Goal: Transaction & Acquisition: Purchase product/service

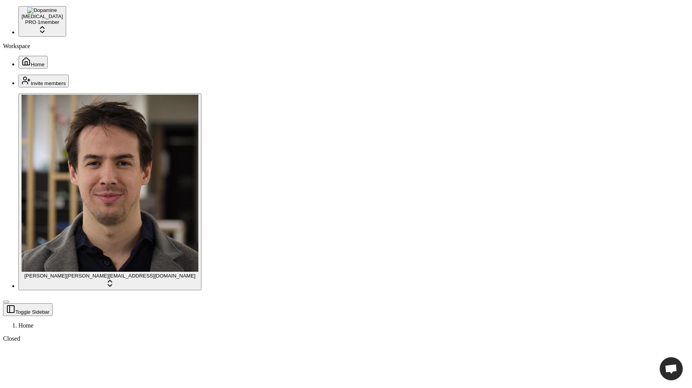
drag, startPoint x: 441, startPoint y: 56, endPoint x: 586, endPoint y: 64, distance: 144.8
drag, startPoint x: 660, startPoint y: 55, endPoint x: 439, endPoint y: 54, distance: 221.2
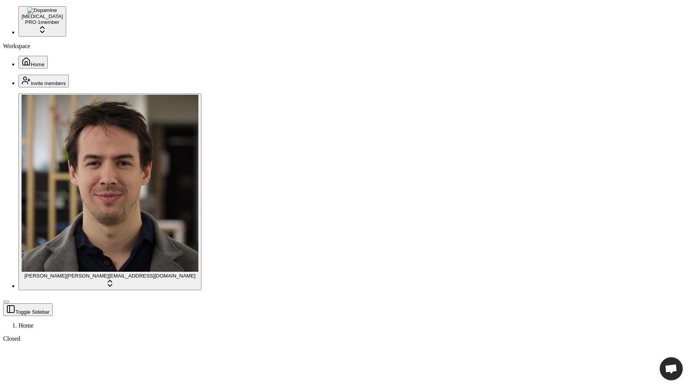
drag, startPoint x: 434, startPoint y: 55, endPoint x: 461, endPoint y: 54, distance: 27.3
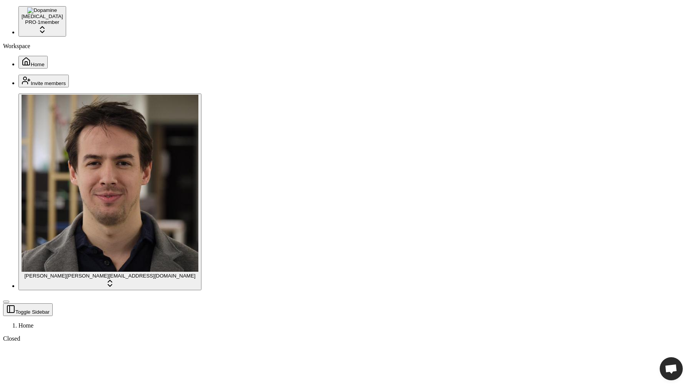
drag, startPoint x: 645, startPoint y: 56, endPoint x: 622, endPoint y: 56, distance: 23.1
drag, startPoint x: 642, startPoint y: 55, endPoint x: 540, endPoint y: 52, distance: 102.3
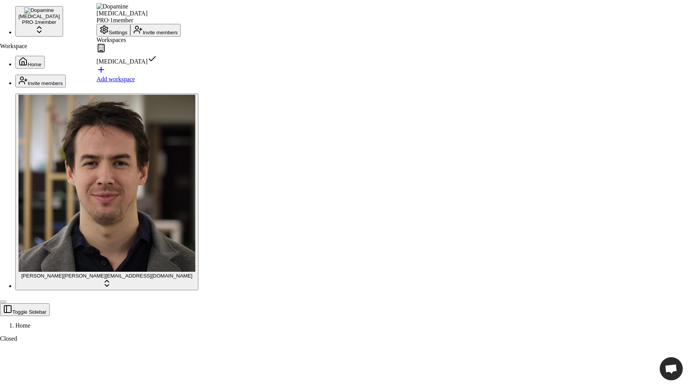
click at [129, 37] on button "Settings" at bounding box center [114, 30] width 34 height 13
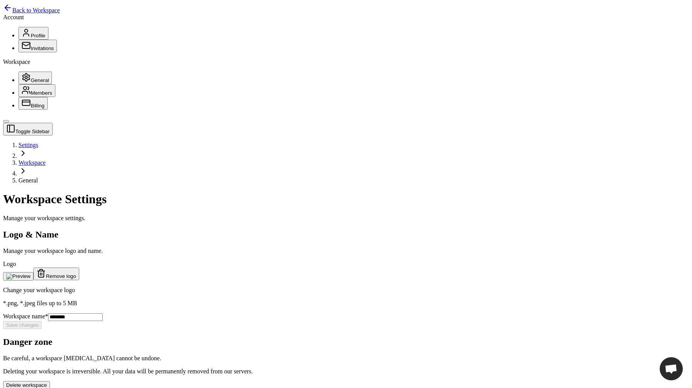
click at [31, 108] on span "Billing" at bounding box center [38, 106] width 14 height 6
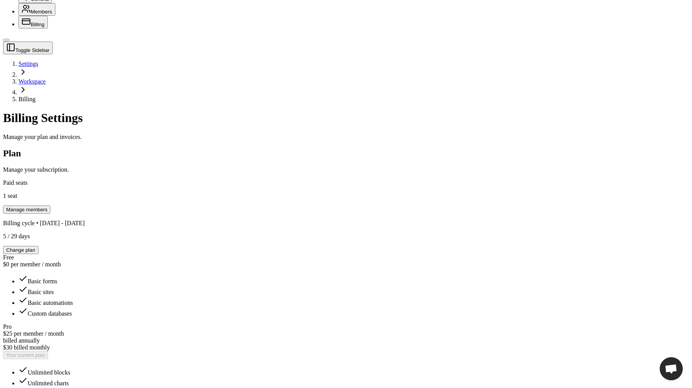
scroll to position [109, 0]
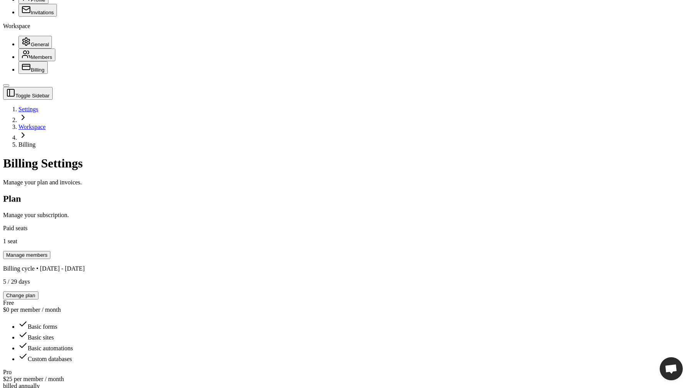
scroll to position [109, 0]
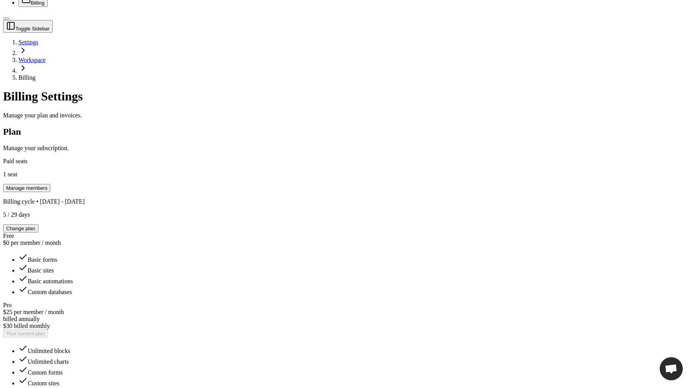
scroll to position [109, 0]
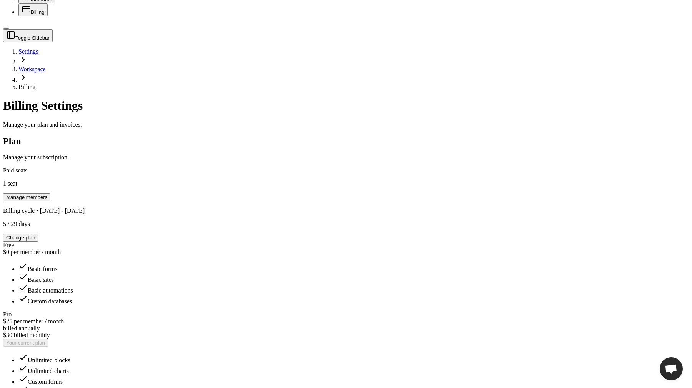
scroll to position [109, 0]
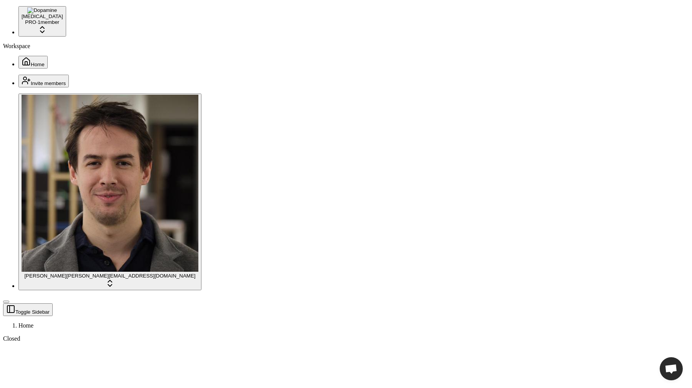
drag, startPoint x: 362, startPoint y: 91, endPoint x: 395, endPoint y: 93, distance: 33.1
drag, startPoint x: 393, startPoint y: 93, endPoint x: 365, endPoint y: 93, distance: 27.3
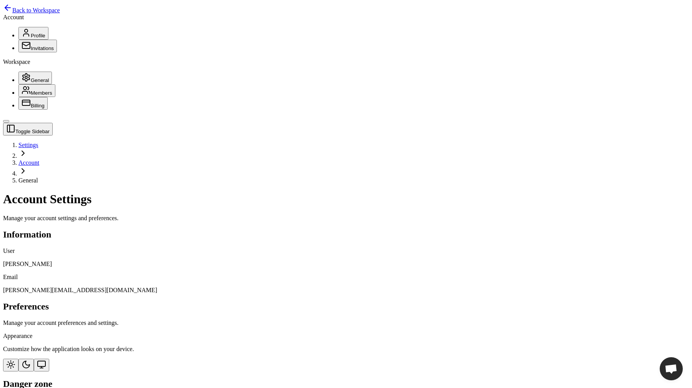
click at [162, 283] on main "Toggle Sidebar Settings Account General Account Settings Manage your account se…" at bounding box center [346, 277] width 686 height 308
click at [58, 12] on span "Back to Workspace" at bounding box center [36, 10] width 48 height 7
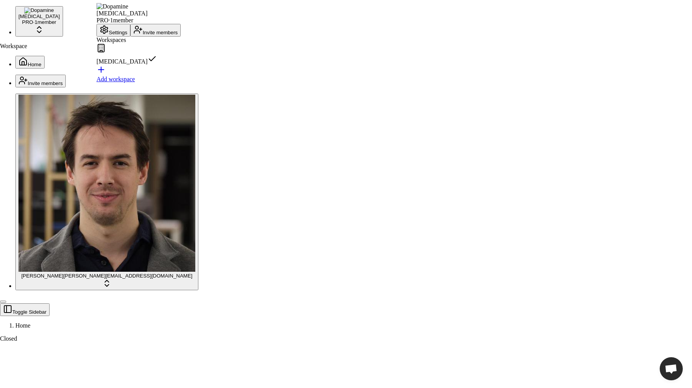
click at [125, 37] on button "Settings" at bounding box center [114, 30] width 34 height 13
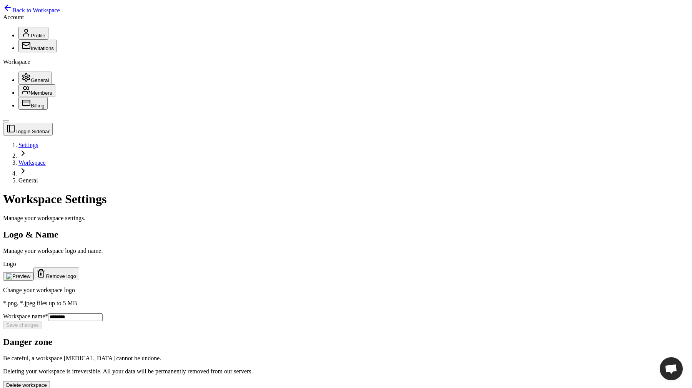
click at [39, 110] on button "Billing" at bounding box center [32, 103] width 29 height 13
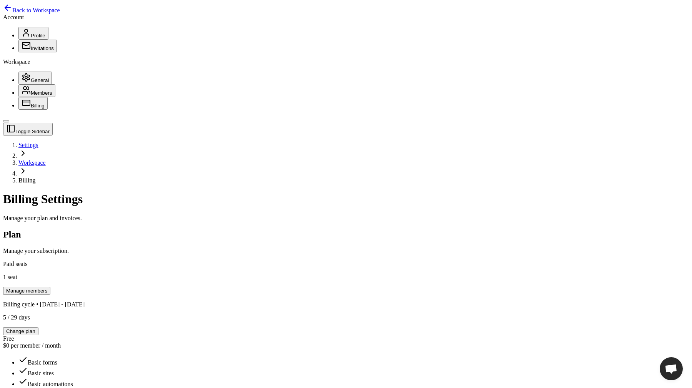
click at [35, 96] on span "Members" at bounding box center [42, 93] width 22 height 6
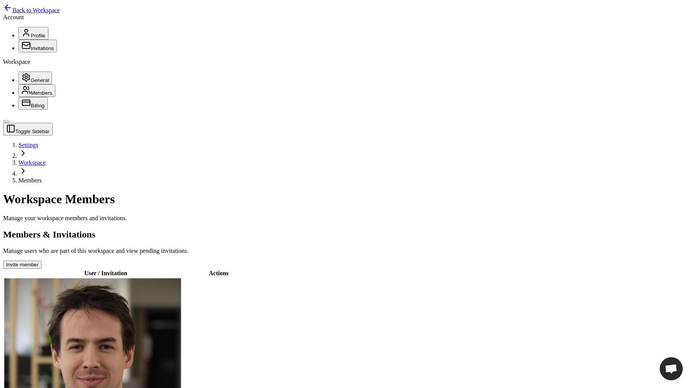
click at [35, 84] on button "General" at bounding box center [34, 78] width 33 height 13
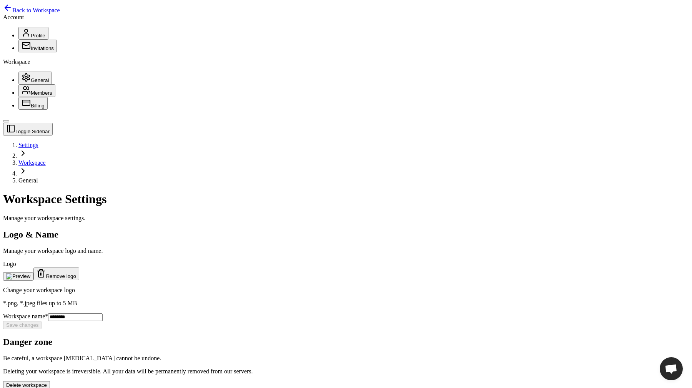
click at [30, 110] on button "Billing" at bounding box center [32, 103] width 29 height 13
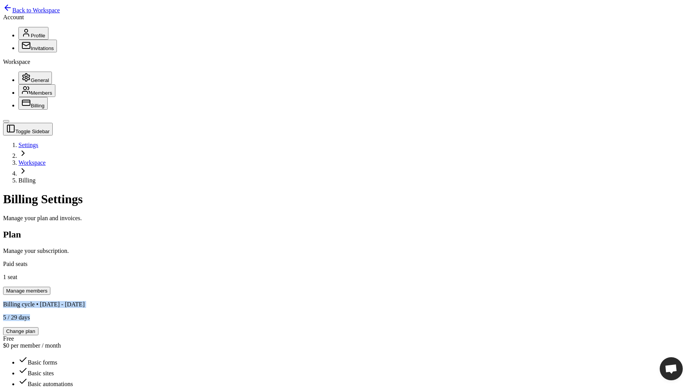
drag, startPoint x: 234, startPoint y: 88, endPoint x: 272, endPoint y: 100, distance: 39.8
click at [272, 301] on div "Billing cycle • Sep 26, 2025 - Oct 26, 2025 5 / 29 days" at bounding box center [346, 311] width 686 height 20
drag, startPoint x: 262, startPoint y: 100, endPoint x: 342, endPoint y: 109, distance: 79.7
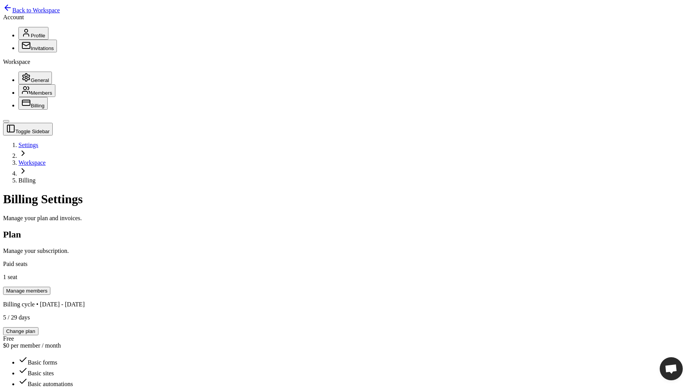
click at [392, 301] on div "Billing cycle • Sep 26, 2025 - Oct 26, 2025 5 / 29 days" at bounding box center [346, 311] width 686 height 20
click at [38, 327] on button "Change plan" at bounding box center [20, 331] width 35 height 8
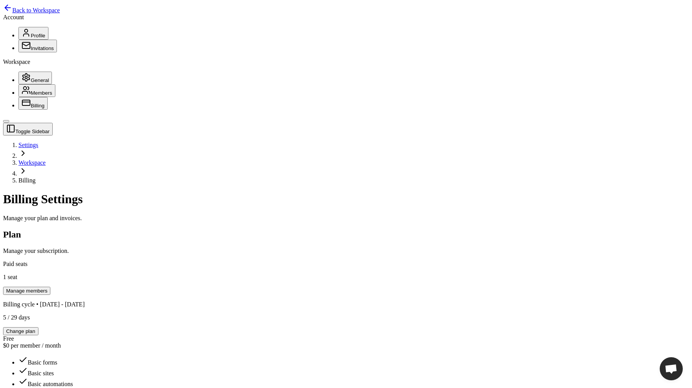
click at [337, 192] on h1 "Billing Settings" at bounding box center [346, 199] width 686 height 14
click at [35, 10] on span "Back to Workspace" at bounding box center [36, 10] width 48 height 7
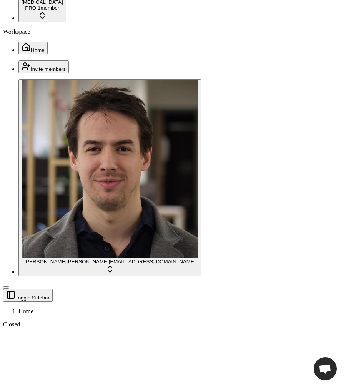
scroll to position [17, 0]
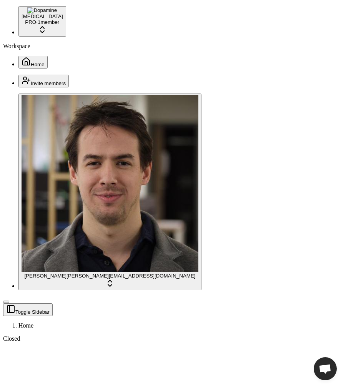
click at [66, 68] on div "Workspace Home" at bounding box center [173, 56] width 340 height 26
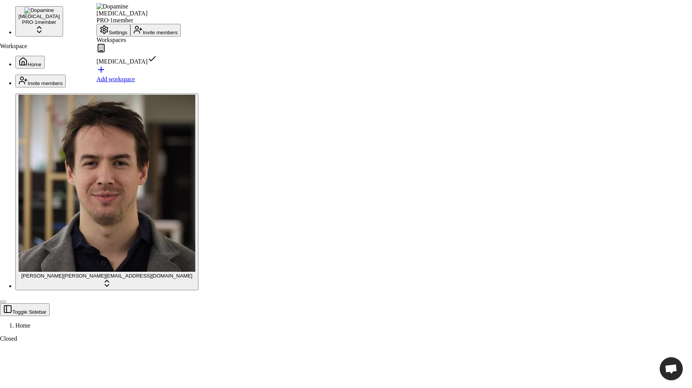
click at [130, 83] on div "Add workspace" at bounding box center [139, 79] width 84 height 7
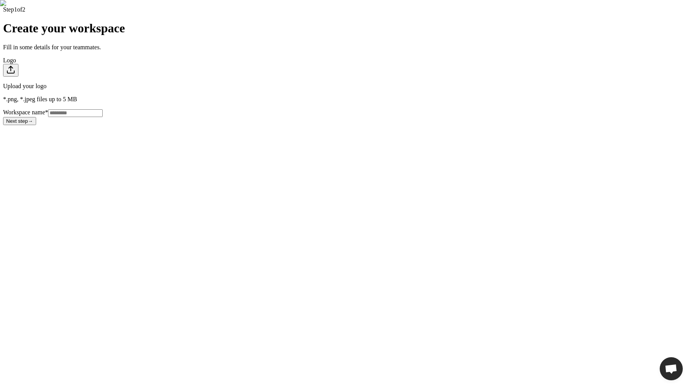
click at [103, 117] on input "Workspace name *" at bounding box center [75, 113] width 55 height 8
type input "**********"
click at [36, 125] on button "Next step →" at bounding box center [19, 121] width 33 height 8
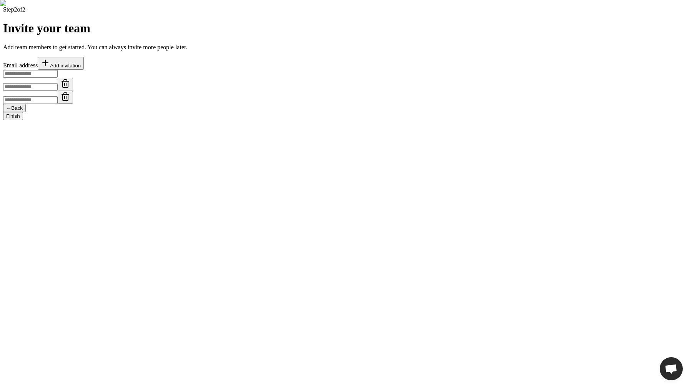
click at [23, 120] on button "Finish" at bounding box center [13, 116] width 20 height 8
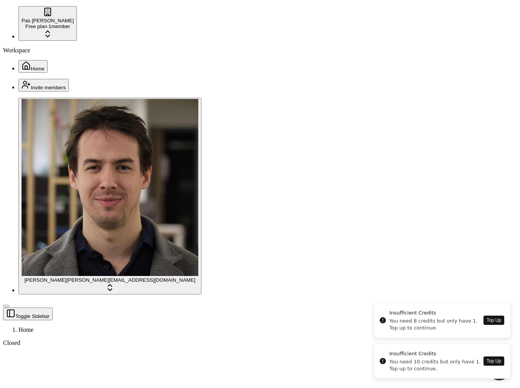
click at [492, 362] on button "Top Up" at bounding box center [494, 360] width 21 height 9
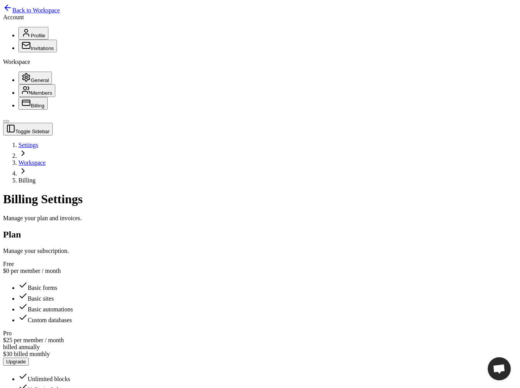
click at [20, 10] on span "Back to Workspace" at bounding box center [36, 10] width 48 height 7
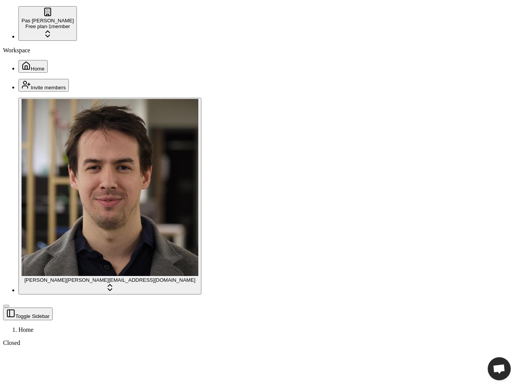
click at [469, 359] on div "You need 6 credits but only have 1. Top up to continue." at bounding box center [436, 365] width 92 height 14
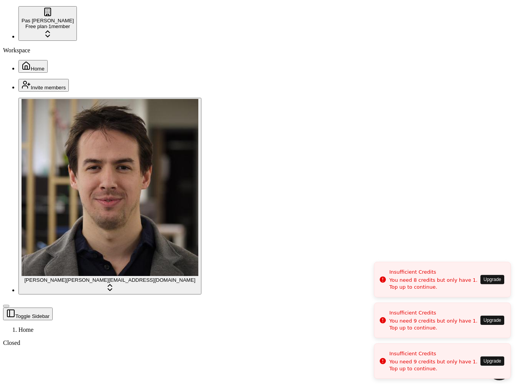
click at [487, 362] on button "Upgrade" at bounding box center [493, 360] width 24 height 9
